Goal: Navigation & Orientation: Find specific page/section

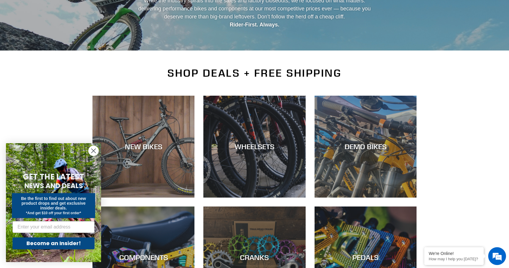
scroll to position [81, 0]
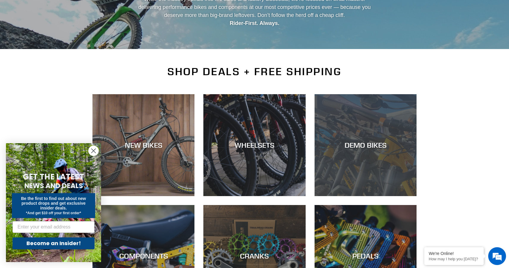
click at [319, 142] on div "DEMO BIKES" at bounding box center [366, 145] width 102 height 9
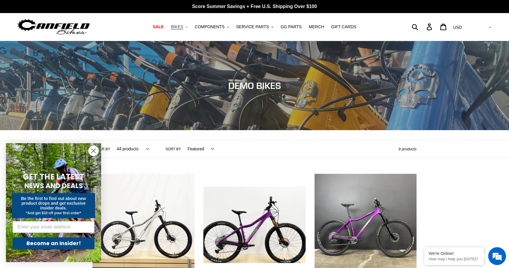
click at [185, 25] on button "BIKES .cls-1{fill:#231f20}" at bounding box center [179, 27] width 23 height 8
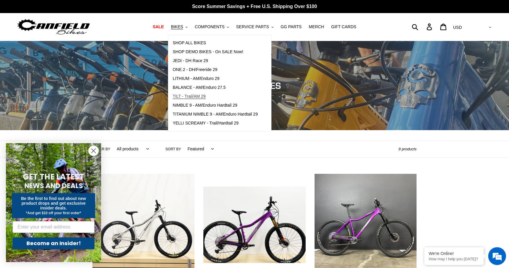
click at [203, 95] on span "TILT - Trail/AM 29" at bounding box center [189, 96] width 33 height 5
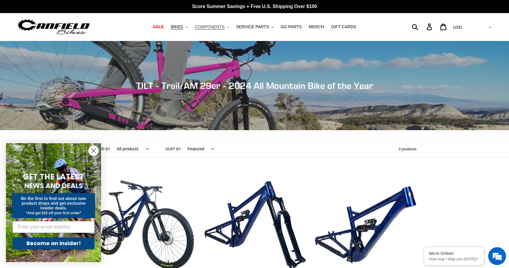
click at [210, 26] on span "COMPONENTS" at bounding box center [210, 26] width 30 height 5
click at [165, 30] on link "SALE" at bounding box center [158, 27] width 17 height 8
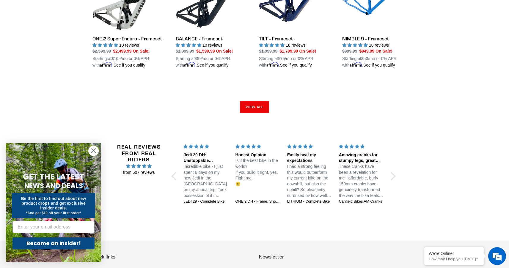
scroll to position [948, 0]
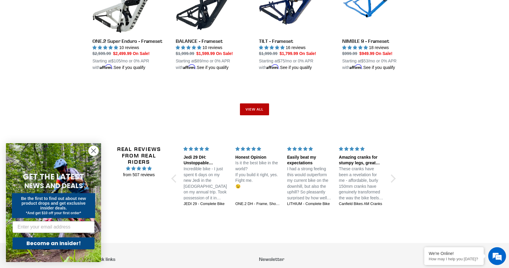
click at [256, 107] on link "View all" at bounding box center [254, 110] width 29 height 12
